Goal: Information Seeking & Learning: Learn about a topic

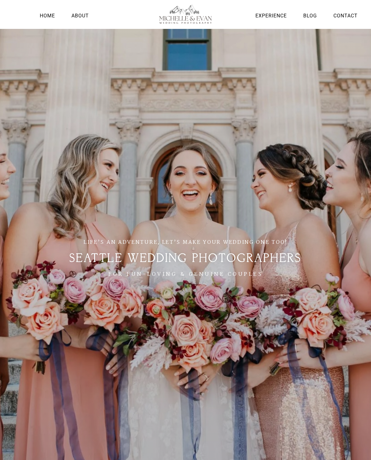
scroll to position [0, 0]
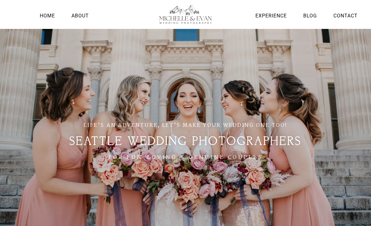
scroll to position [0, 0]
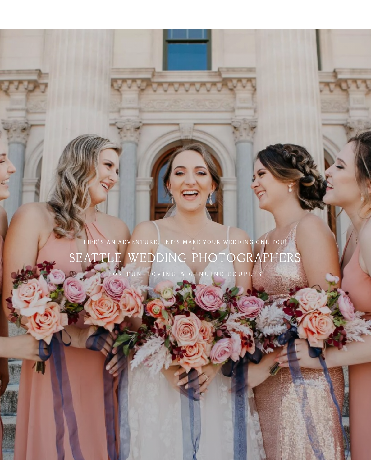
scroll to position [0, 0]
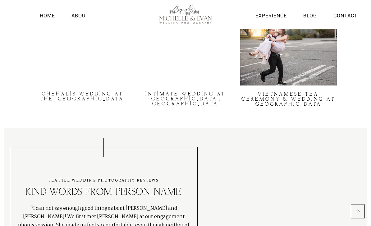
scroll to position [1217, 0]
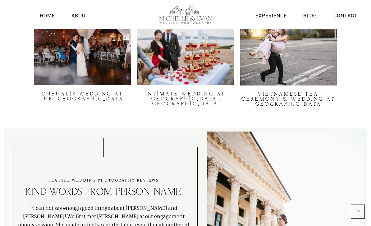
click at [85, 16] on link "About" at bounding box center [80, 15] width 20 height 8
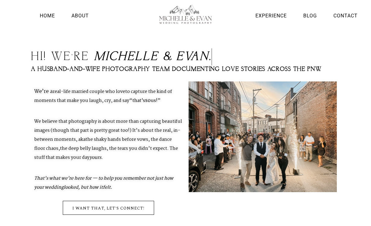
click at [277, 16] on link "Experience" at bounding box center [271, 15] width 34 height 8
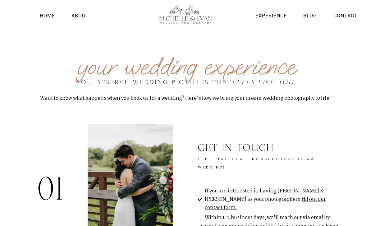
click at [89, 16] on link "About" at bounding box center [80, 15] width 20 height 8
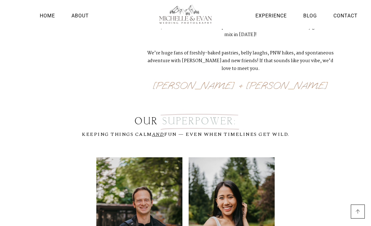
scroll to position [356, 0]
